Goal: Book appointment/travel/reservation

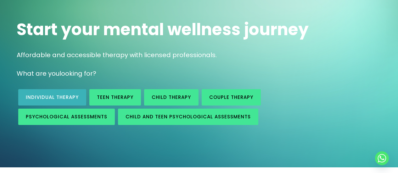
scroll to position [62, 0]
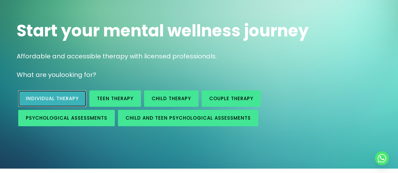
click at [72, 95] on span "Individual therapy" at bounding box center [52, 98] width 53 height 7
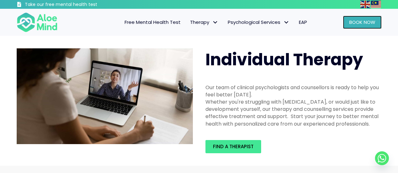
click at [354, 21] on span "Book Now" at bounding box center [362, 22] width 26 height 7
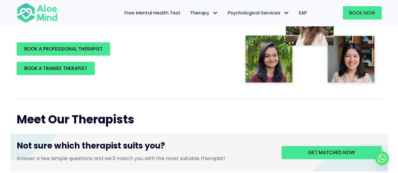
scroll to position [157, 0]
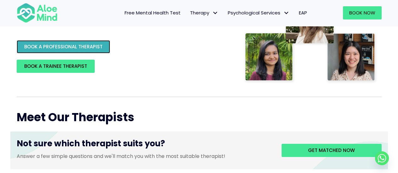
click at [98, 51] on link "BOOK A PROFESSIONAL THERAPIST" at bounding box center [63, 46] width 93 height 13
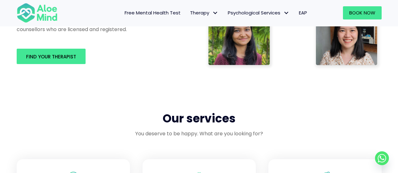
scroll to position [377, 0]
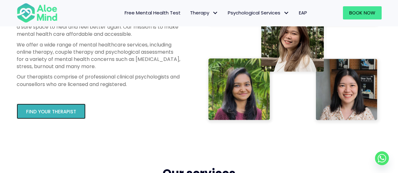
click at [65, 107] on link "Find your therapist" at bounding box center [51, 111] width 69 height 15
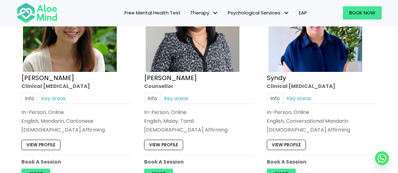
scroll to position [1572, 0]
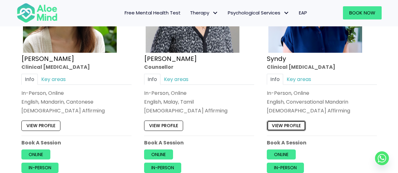
click at [293, 122] on link "View profile" at bounding box center [286, 126] width 39 height 10
